Goal: Task Accomplishment & Management: Complete application form

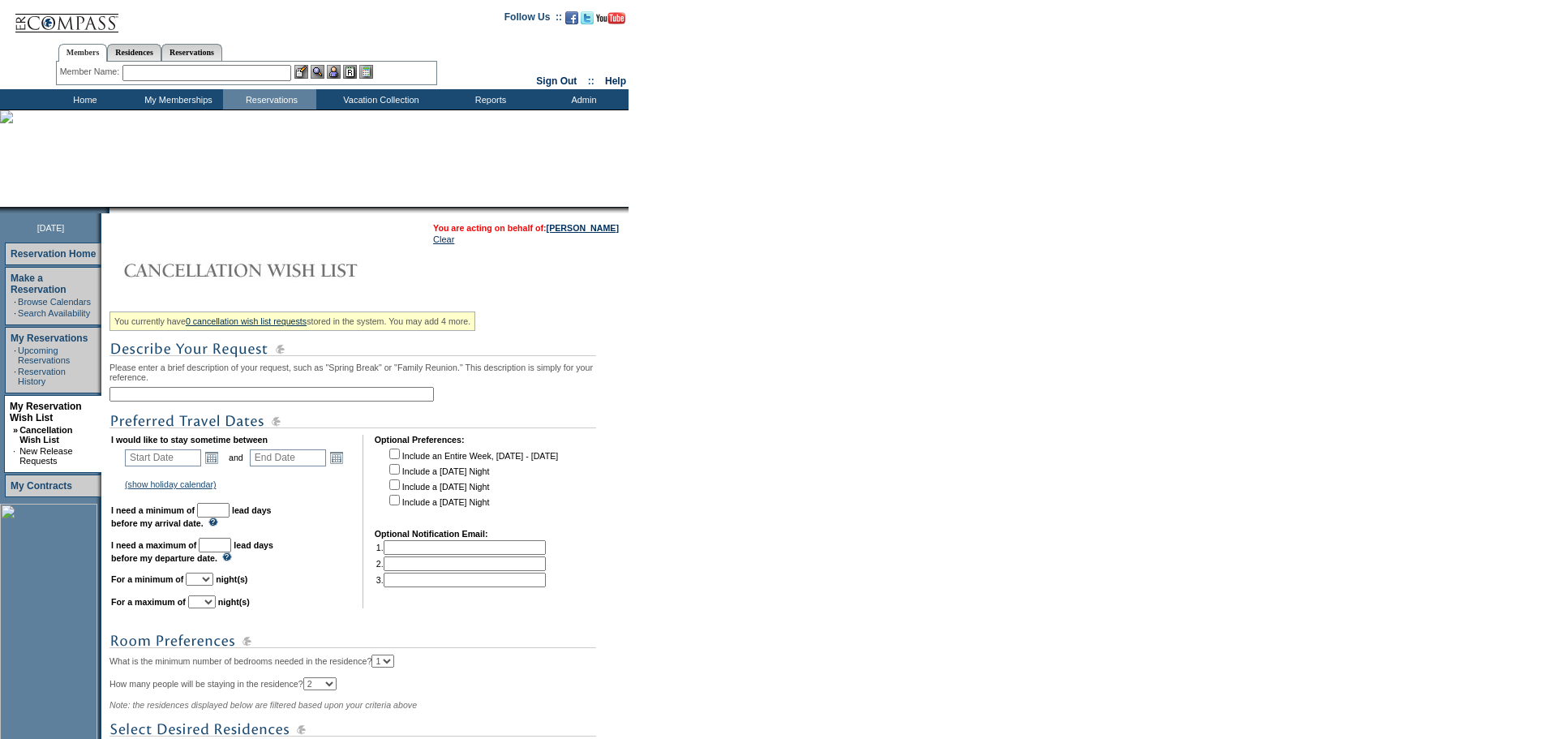
click at [283, 398] on input "text" at bounding box center [272, 394] width 325 height 15
type input "[GEOGRAPHIC_DATA]"
click at [282, 380] on div "You currently have 0 cancellation wish list requests stored in the system. You …" at bounding box center [367, 584] width 515 height 557
click at [211, 466] on link "Open the calendar popup." at bounding box center [212, 458] width 18 height 18
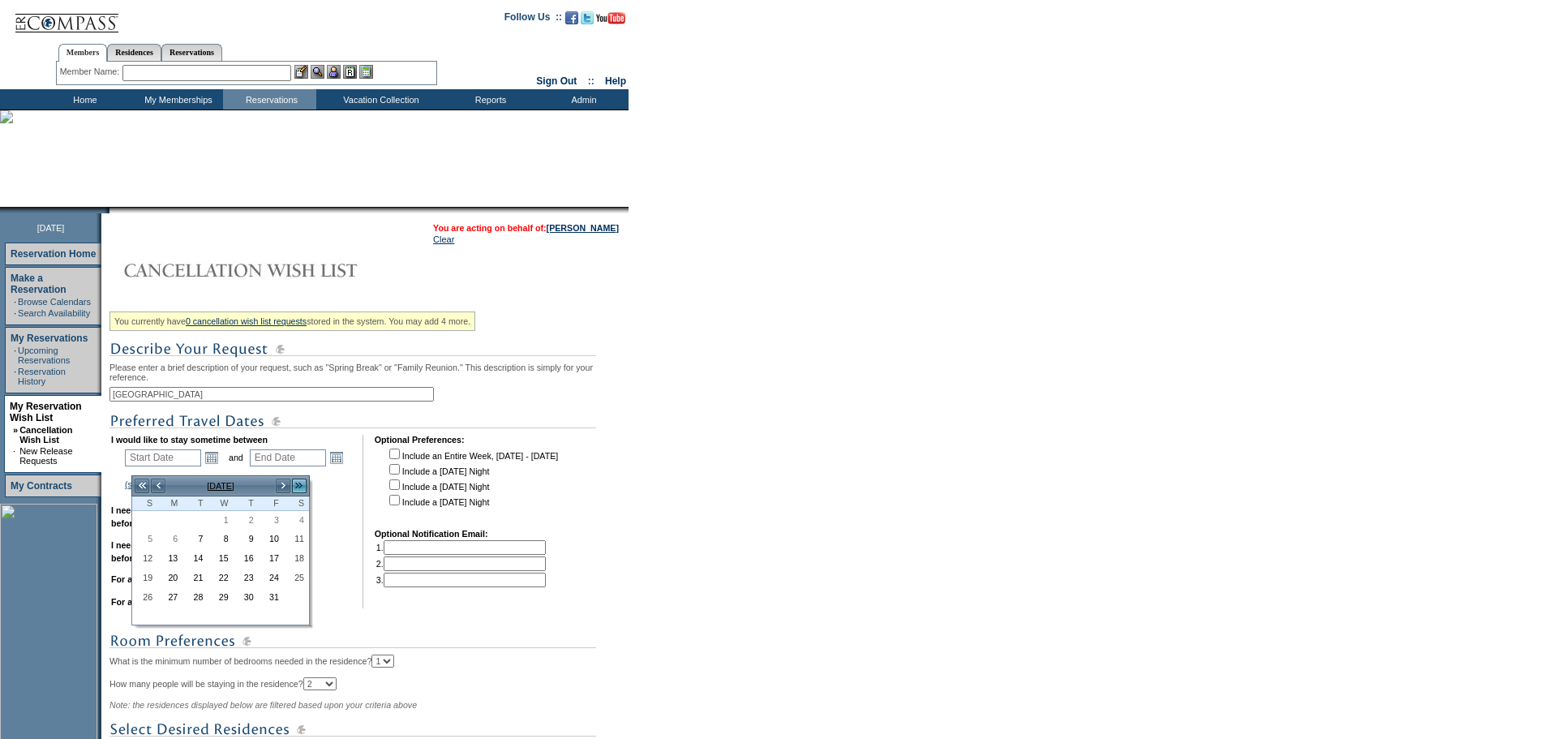
click at [301, 486] on link ">>" at bounding box center [299, 486] width 16 height 16
click at [299, 488] on link ">>" at bounding box center [299, 486] width 16 height 16
click at [290, 487] on link ">" at bounding box center [283, 486] width 16 height 16
click at [242, 604] on link "28" at bounding box center [246, 599] width 24 height 18
type input "2026-05-28"
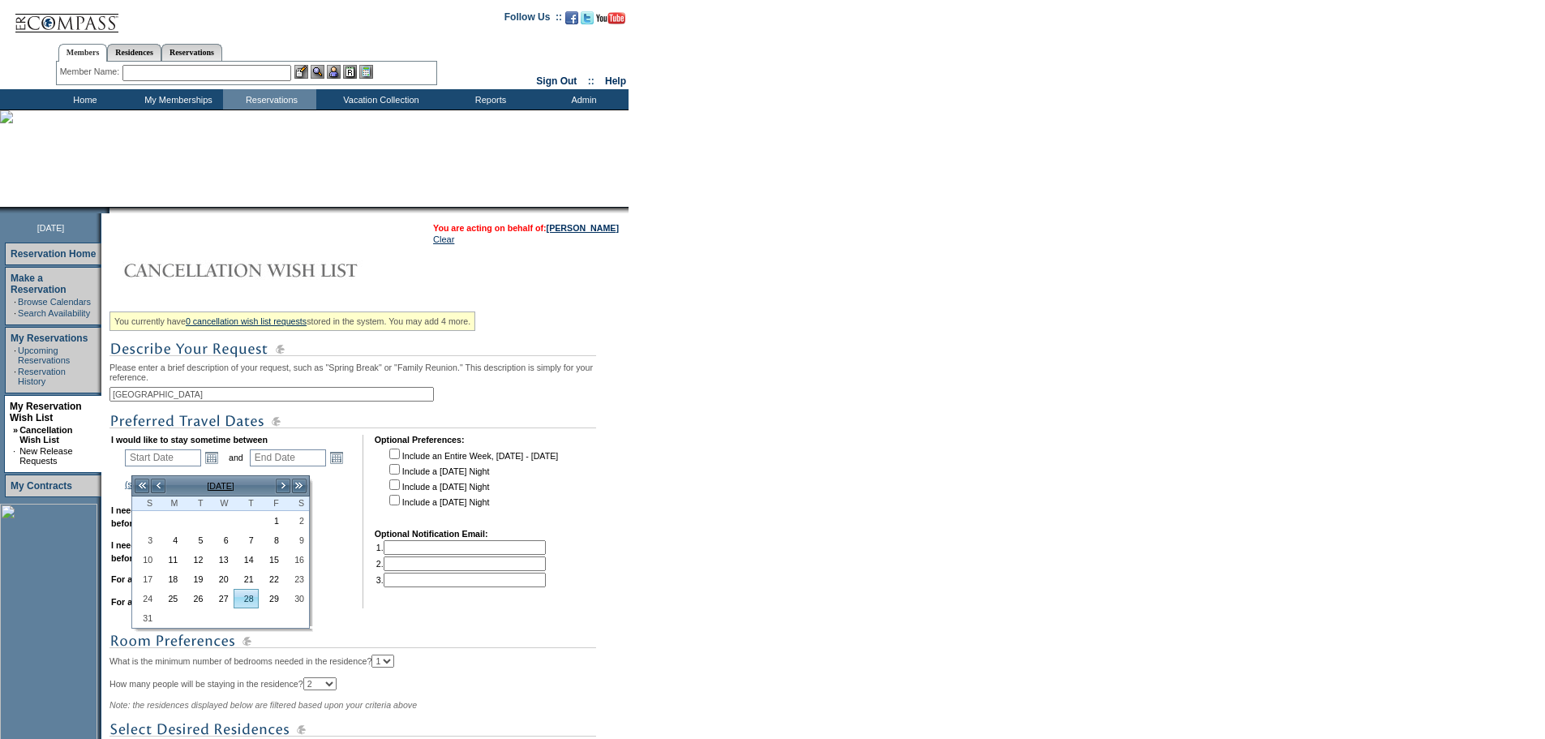
type input "2026-05-29"
type input "5/28/2026"
type input "5/29/2026"
type input "238"
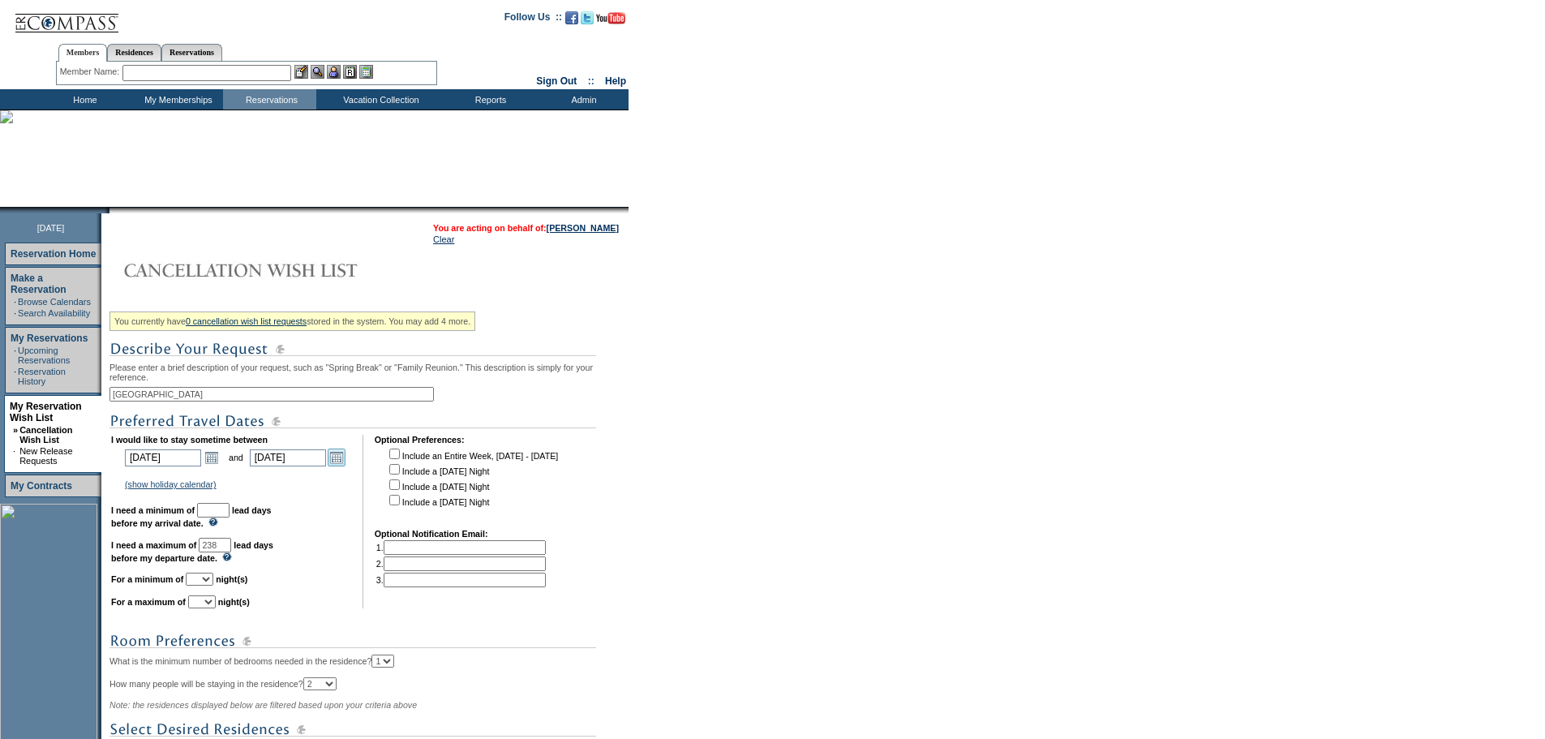
click at [346, 465] on link "Open the calendar popup." at bounding box center [337, 458] width 18 height 18
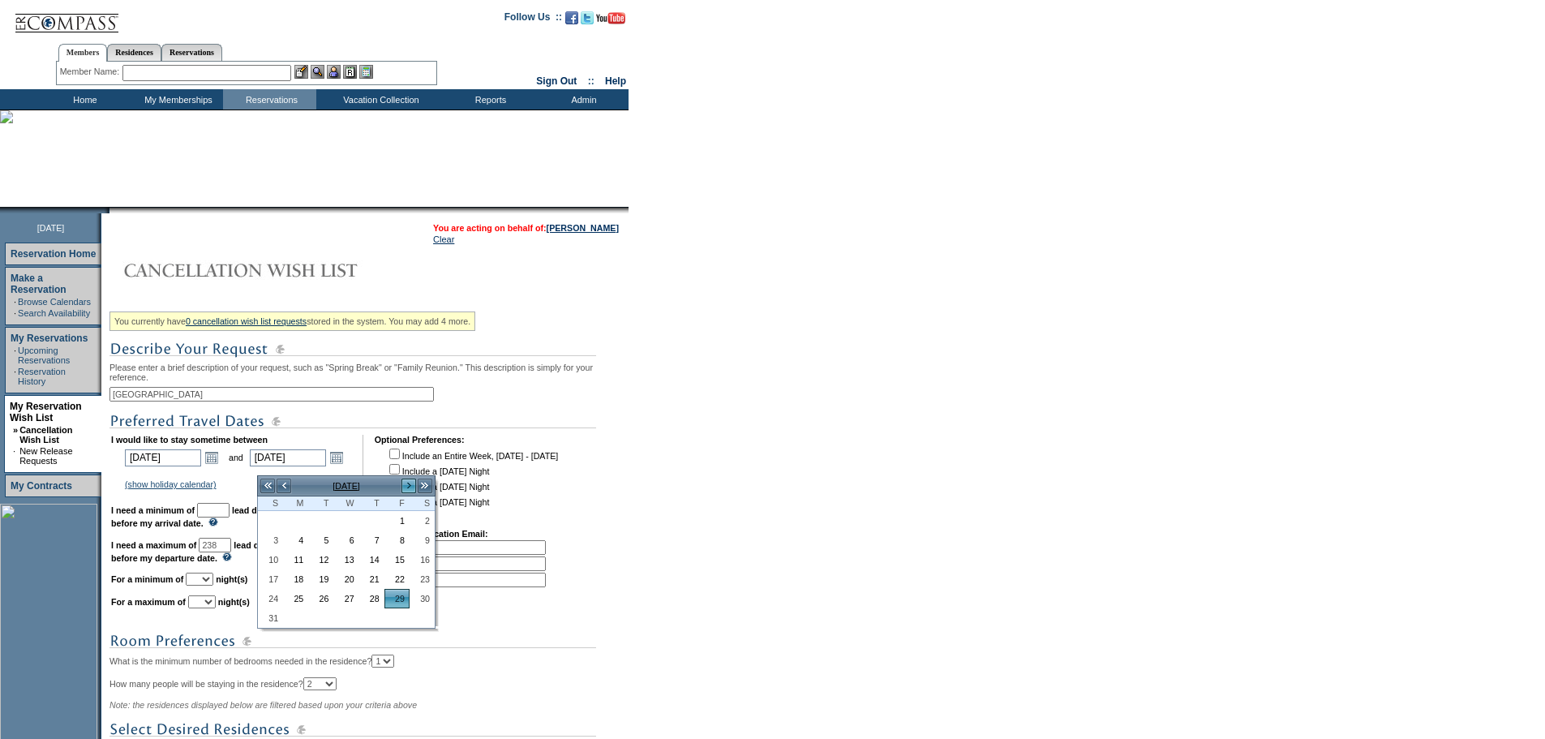
click at [410, 487] on link ">" at bounding box center [409, 486] width 16 height 16
click at [341, 520] on link "3" at bounding box center [346, 521] width 24 height 18
type input "2026-06-03"
type input "6/3/2026"
type input "243"
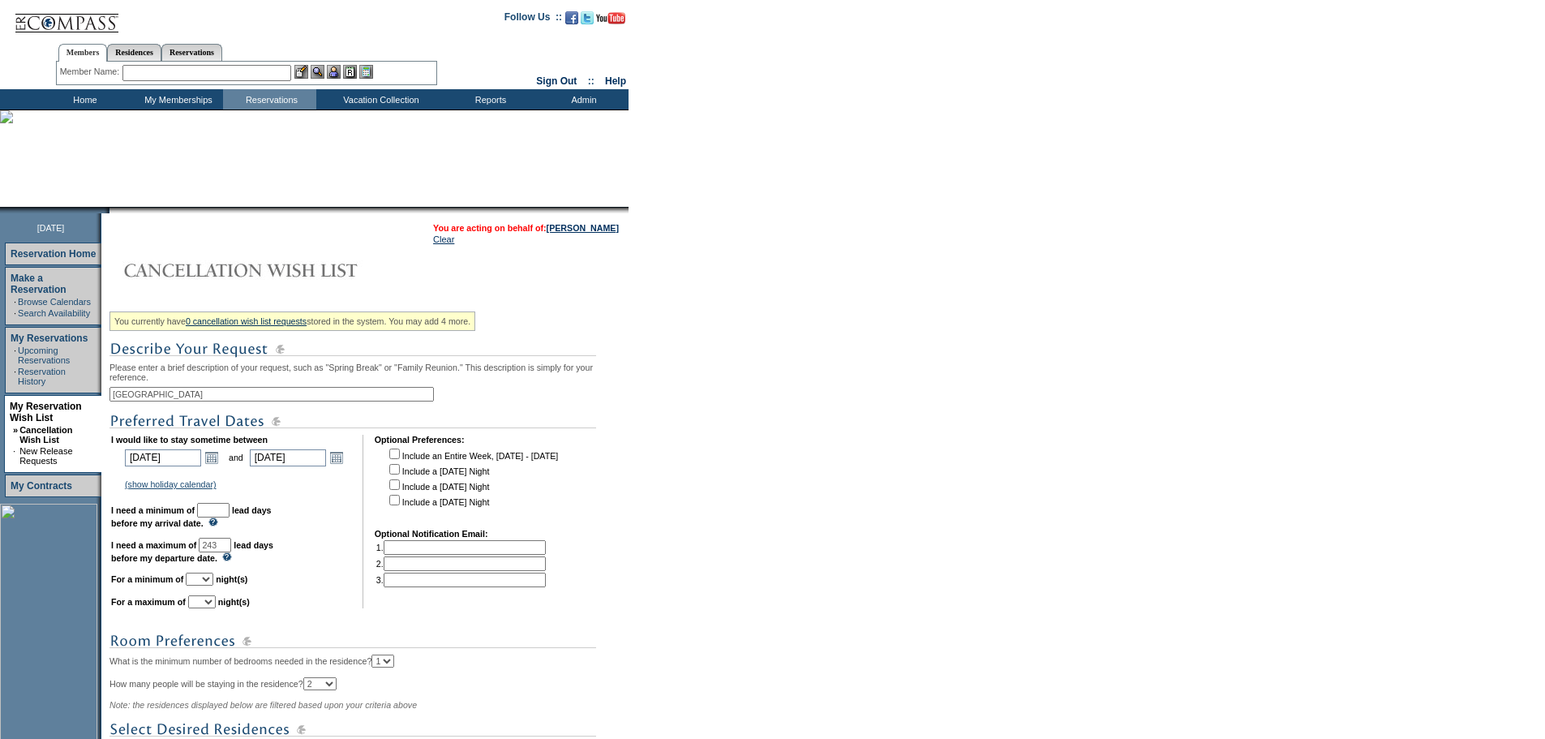
click at [230, 518] on input "text" at bounding box center [213, 510] width 32 height 15
type input "30"
click at [211, 586] on select "1 2 3 4 5 6 7 8 9 10 11 12 13 14" at bounding box center [200, 579] width 28 height 13
select select "4"
click at [206, 586] on select "1 2 3 4 5 6 7 8 9 10 11 12 13 14" at bounding box center [200, 579] width 28 height 13
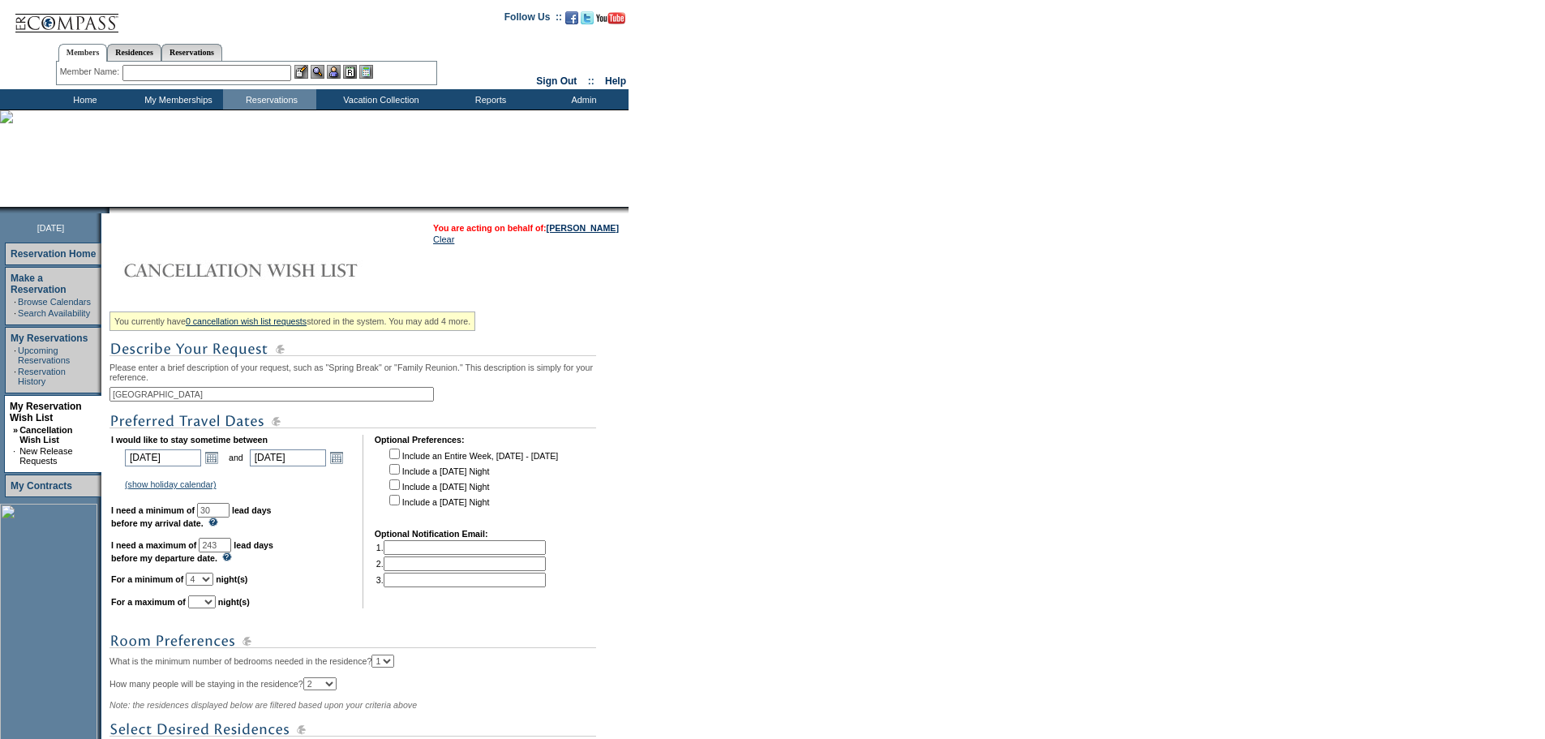
click at [216, 608] on select "1 2 3 4 5 6 7 8 9 10 11 12 13 14" at bounding box center [202, 601] width 28 height 13
select select "6"
click at [208, 608] on select "1 2 3 4 5 6 7 8 9 10 11 12 13 14" at bounding box center [202, 601] width 28 height 13
click at [213, 586] on select "1 2 3 4 5 6 7 8 9 10 11 12 13 14" at bounding box center [200, 579] width 28 height 13
select select "3"
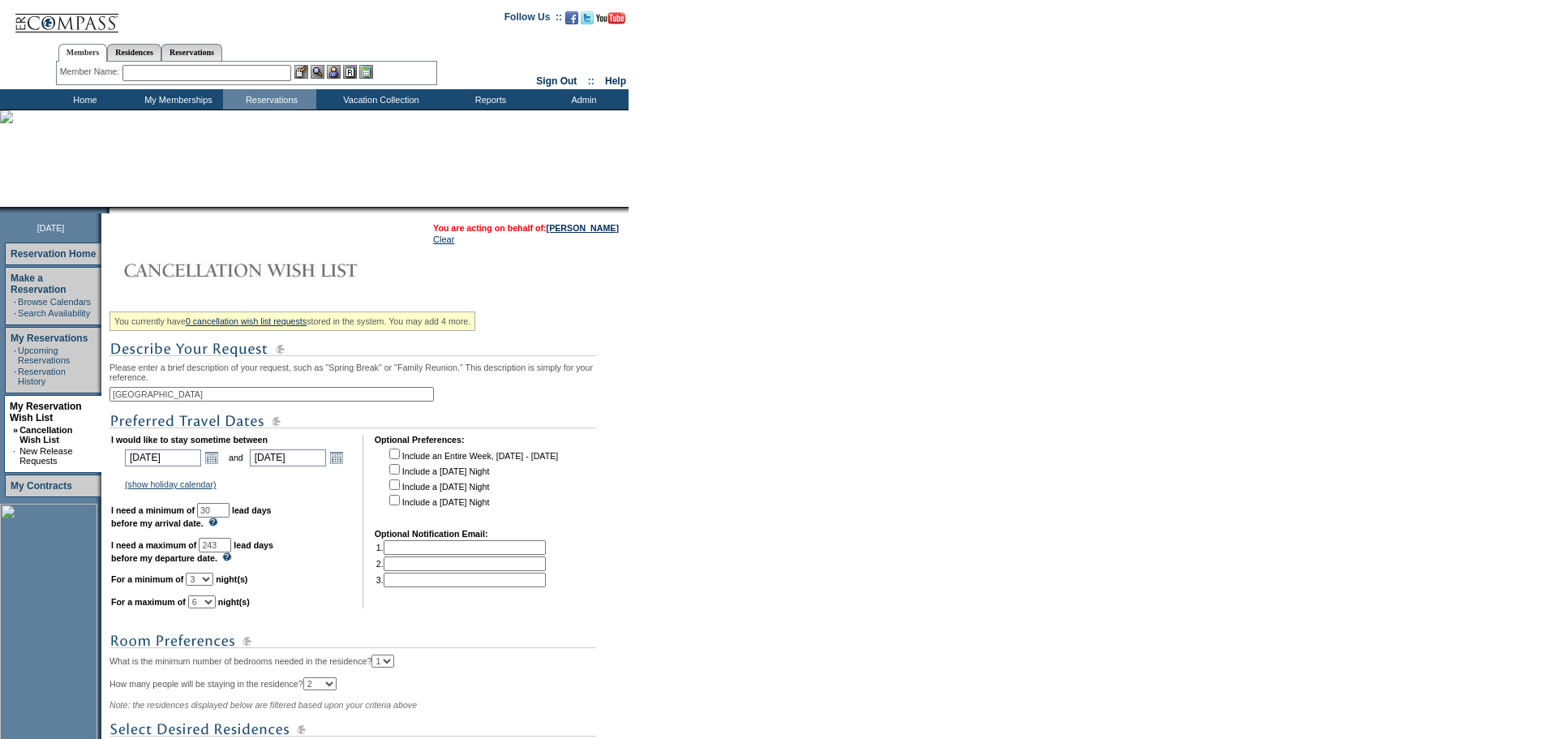
click at [206, 586] on select "1 2 3 4 5 6 7 8 9 10 11 12 13 14" at bounding box center [200, 579] width 28 height 13
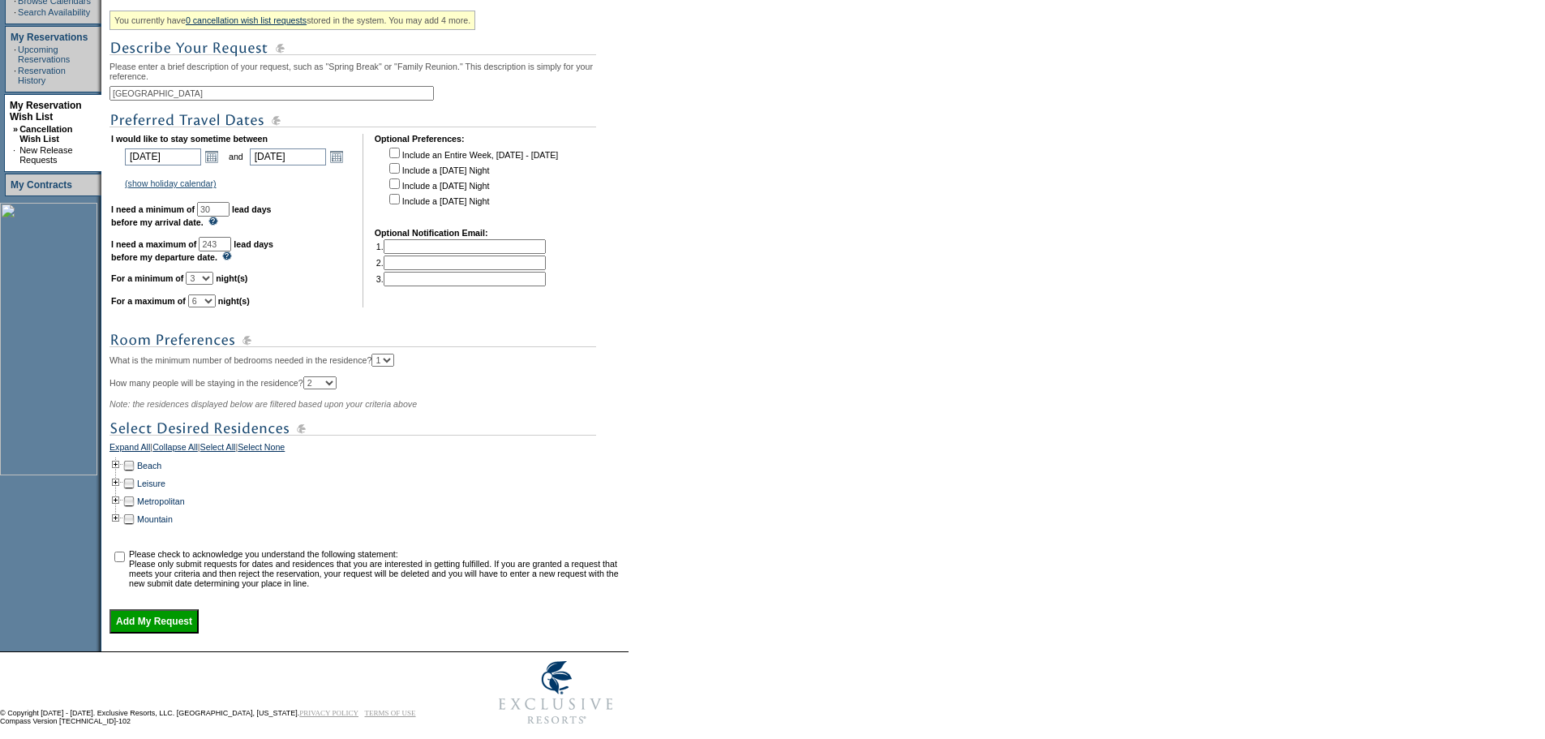
scroll to position [325, 0]
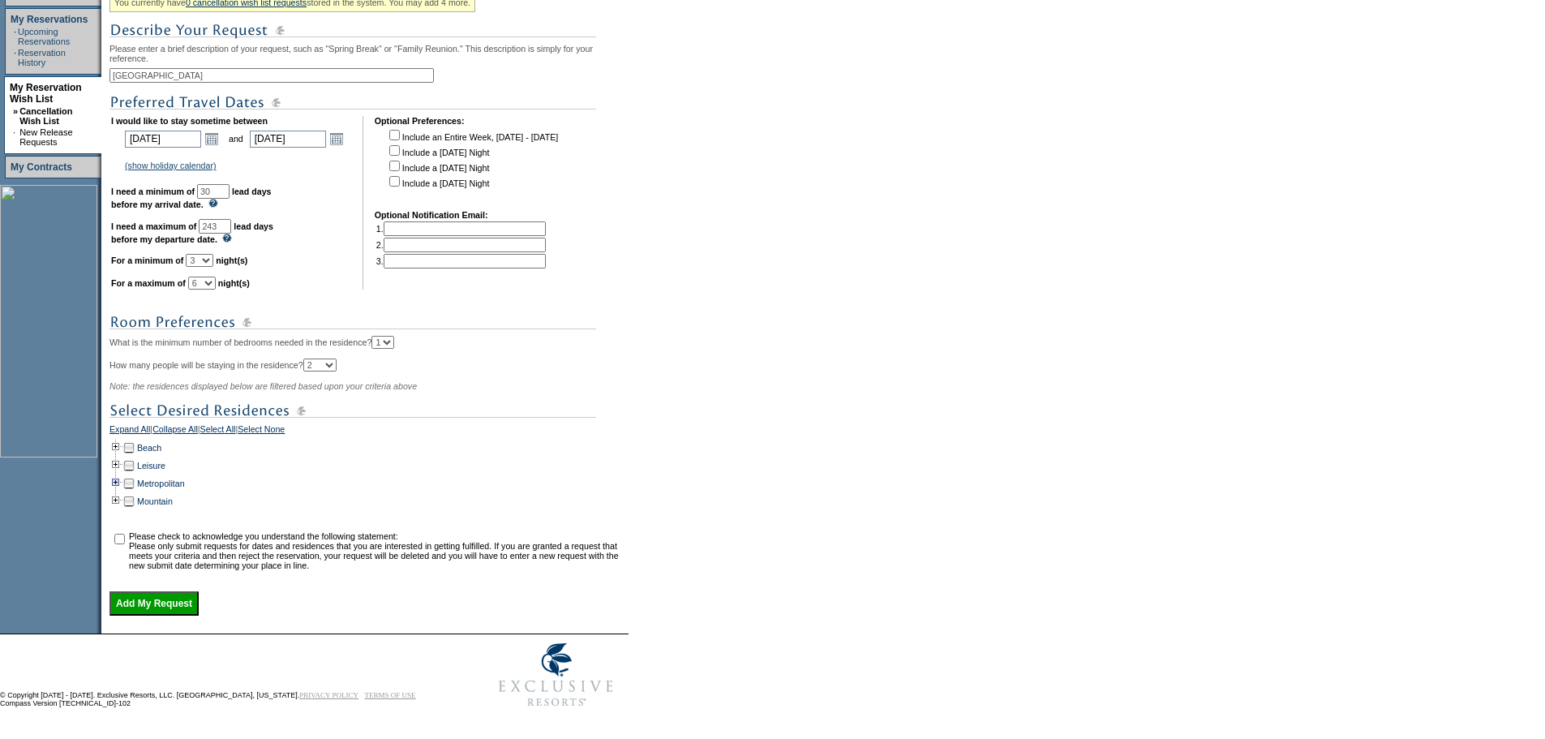
click at [122, 492] on td at bounding box center [116, 484] width 13 height 18
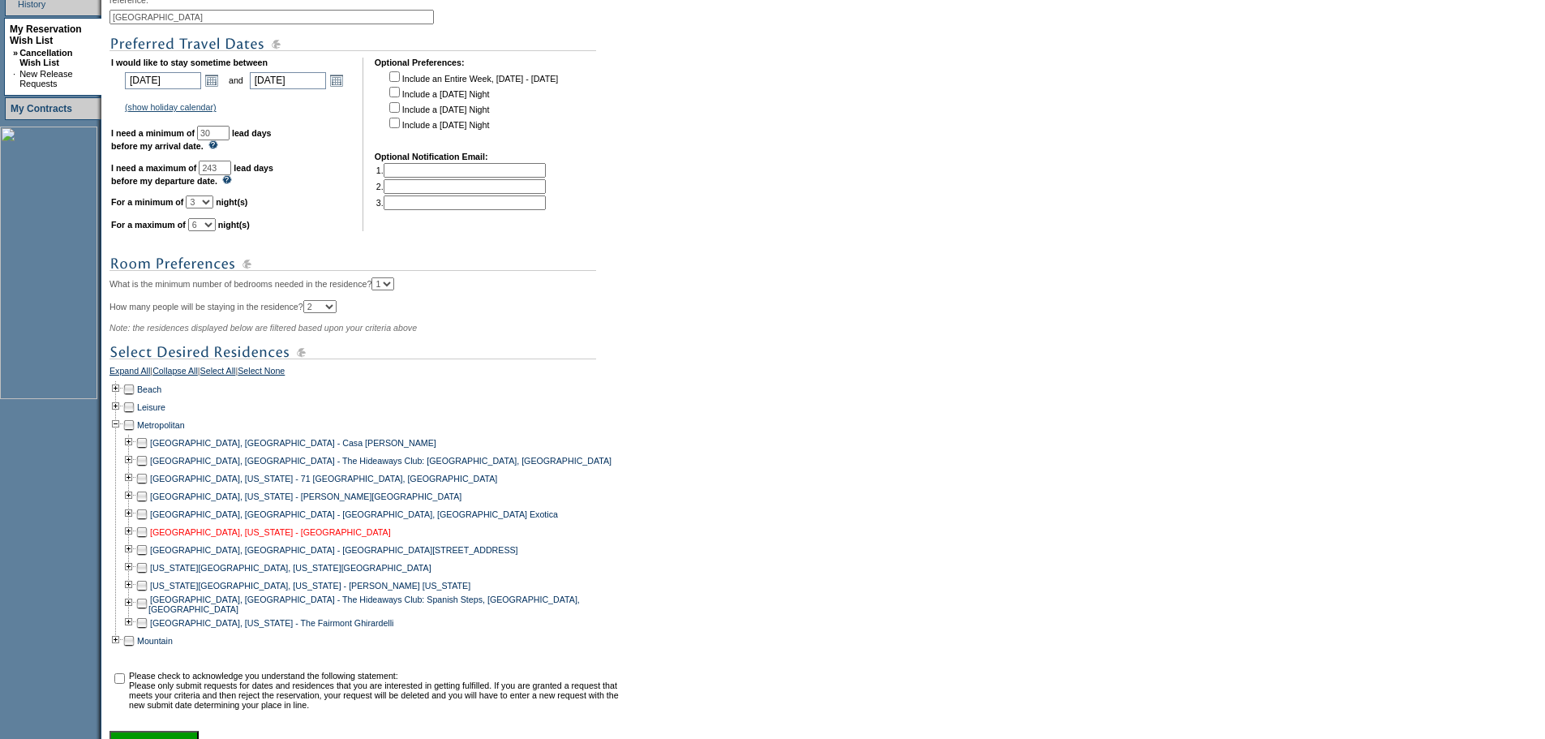
scroll to position [406, 0]
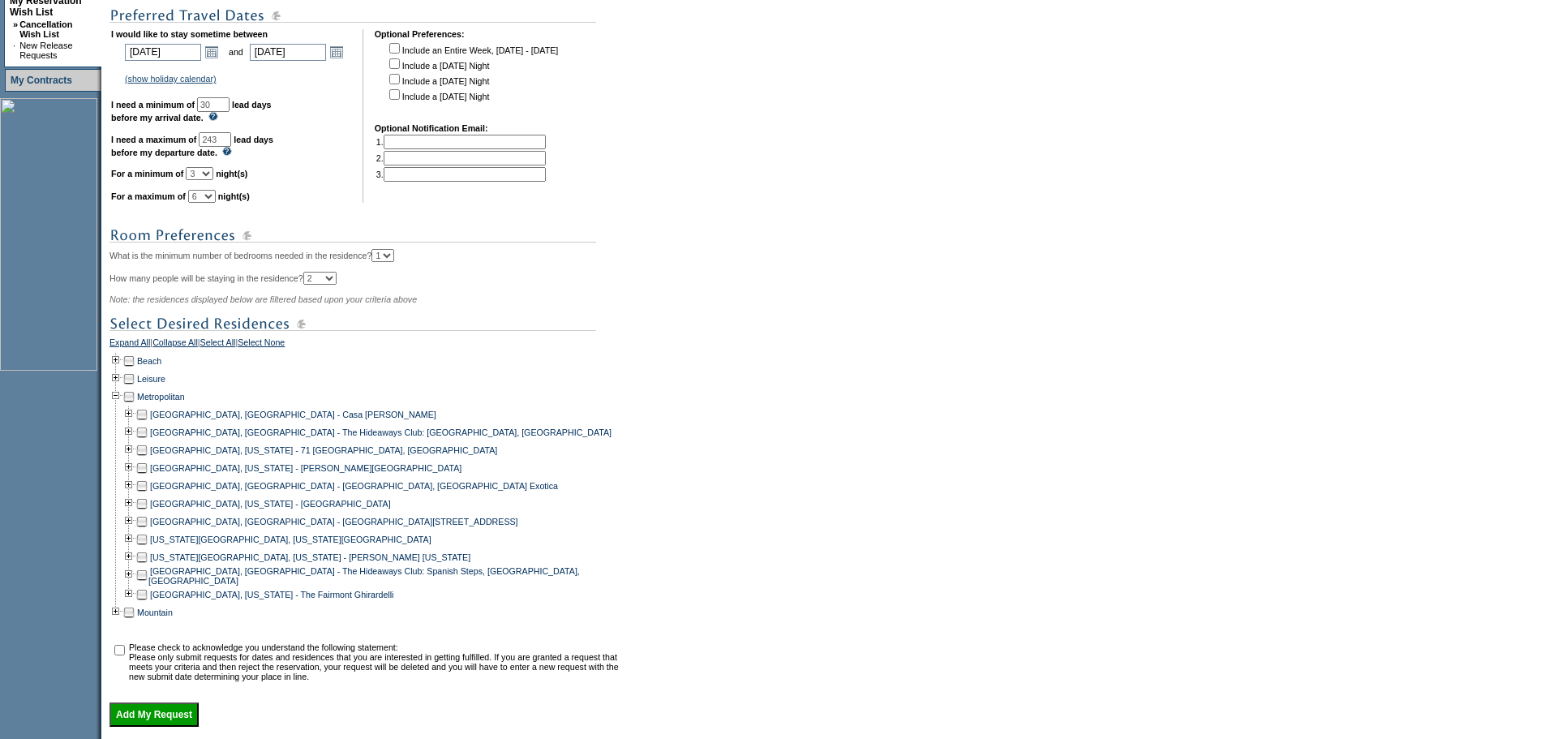
click at [142, 531] on td at bounding box center [141, 522] width 13 height 18
click at [122, 655] on input "checkbox" at bounding box center [119, 650] width 11 height 11
checkbox input "true"
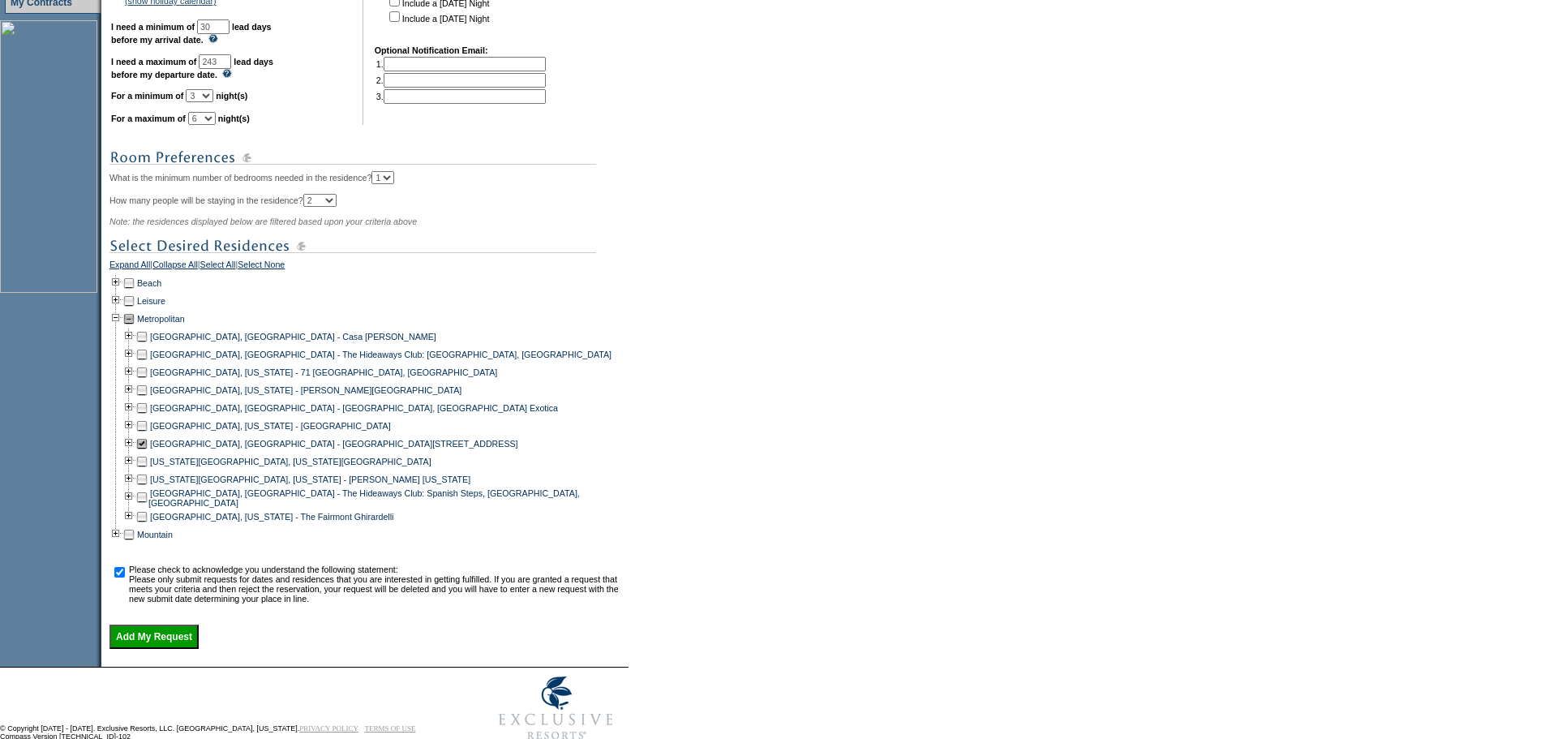
scroll to position [547, 0]
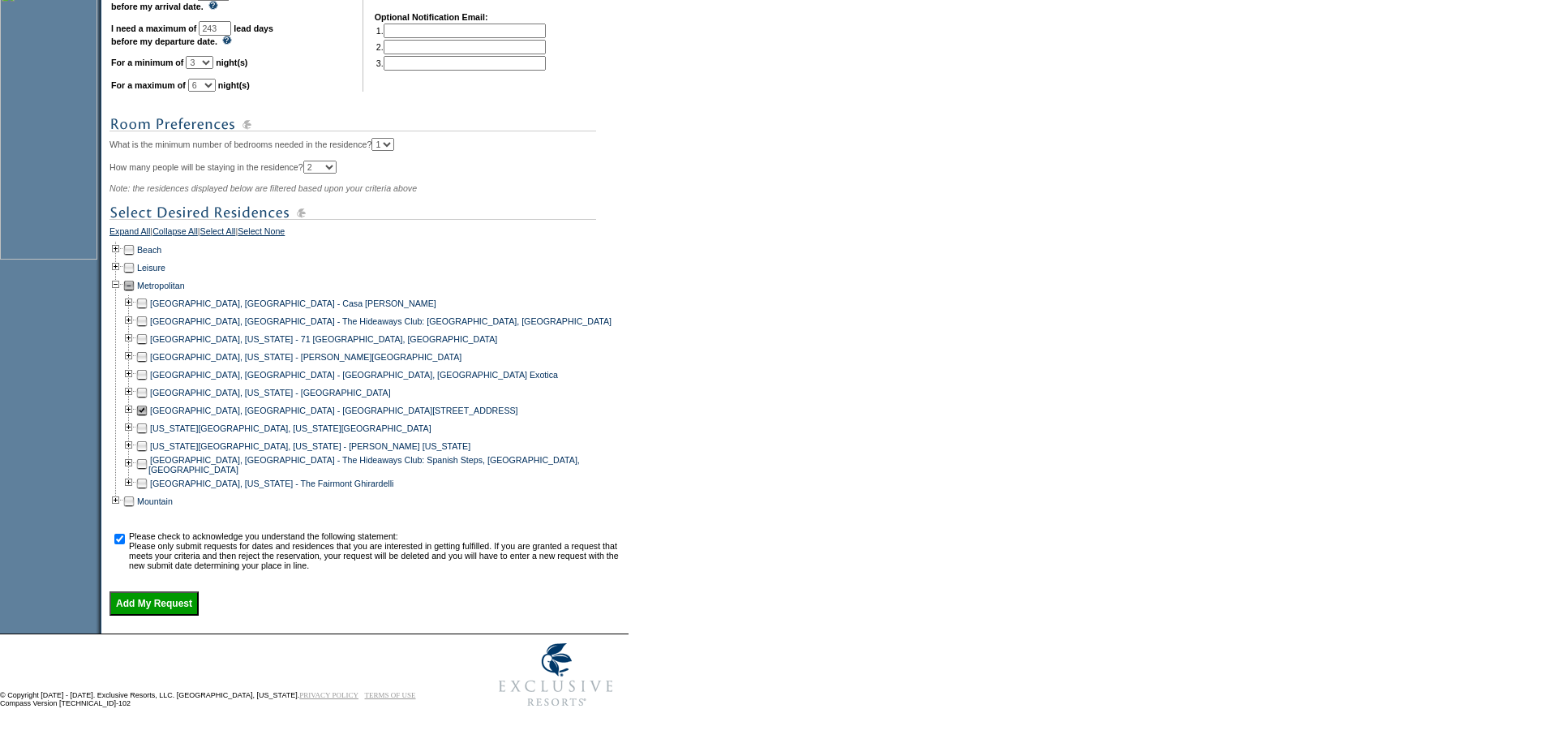
click at [170, 594] on input "Add My Request" at bounding box center [154, 603] width 89 height 24
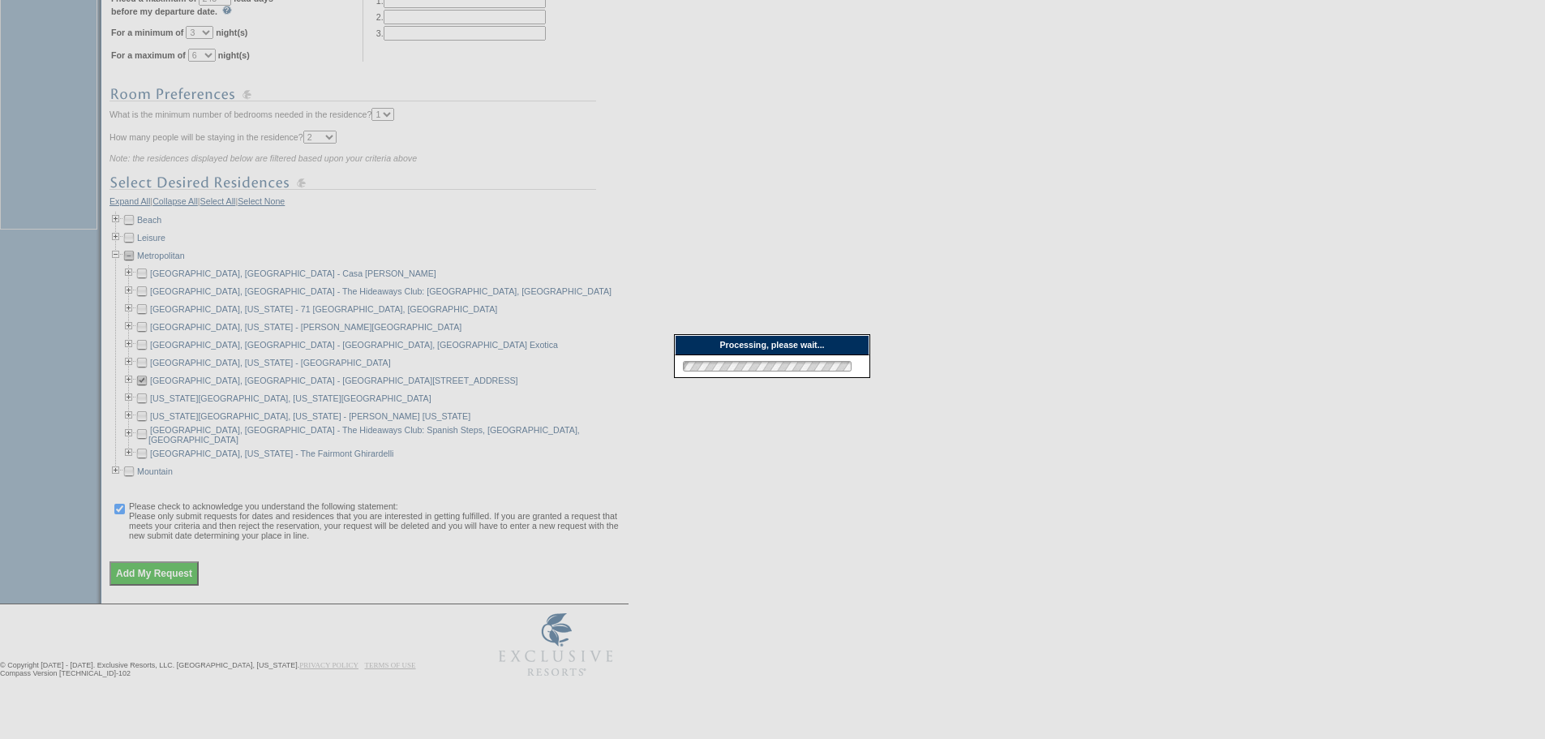
scroll to position [546, 0]
